Goal: Navigation & Orientation: Find specific page/section

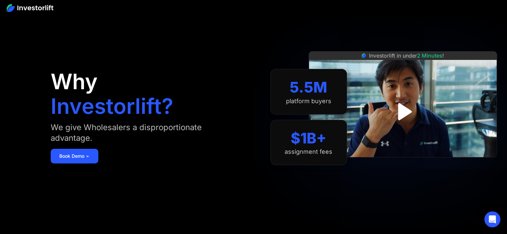
click at [25, 9] on img at bounding box center [30, 8] width 47 height 8
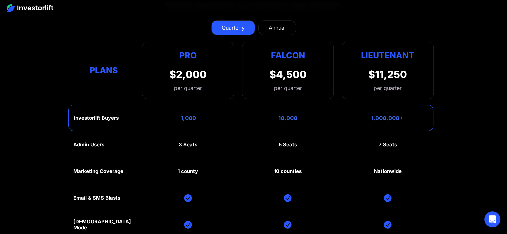
scroll to position [2987, 0]
